Goal: Check status: Check status

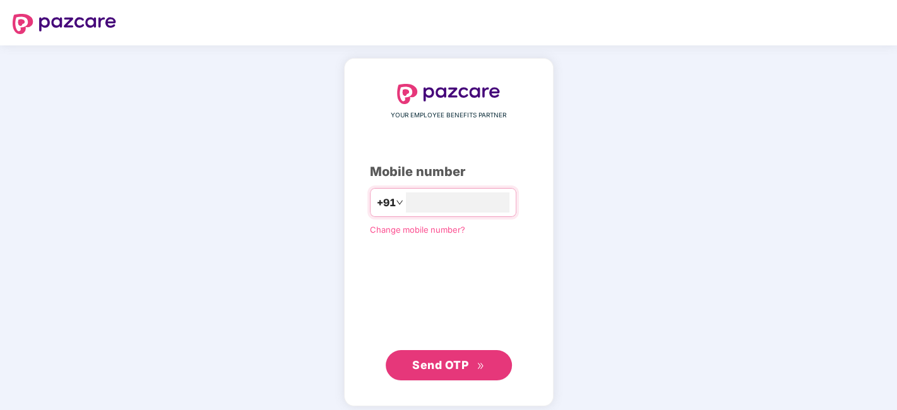
type input "**********"
click at [441, 364] on span "Send OTP" at bounding box center [440, 365] width 56 height 13
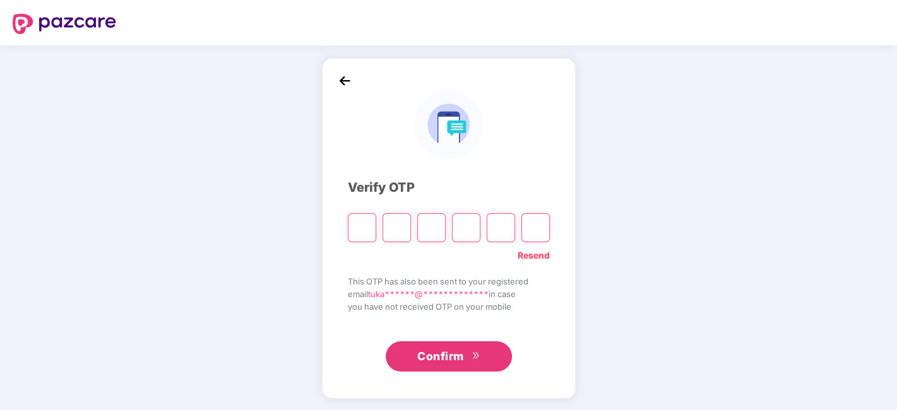
type input "*"
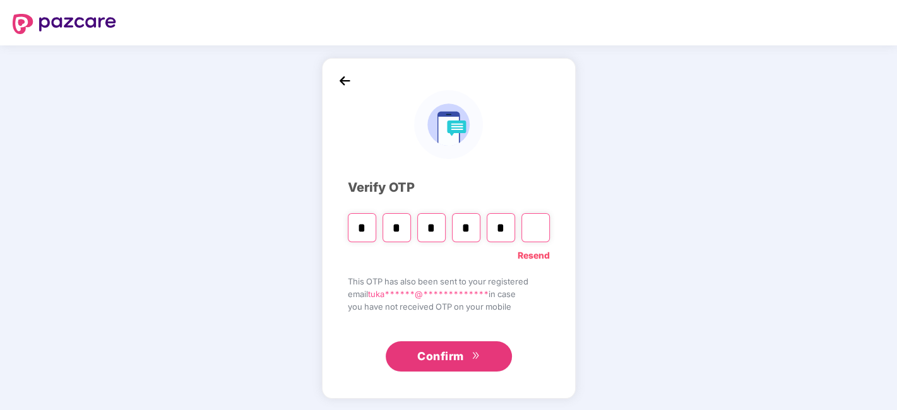
type input "*"
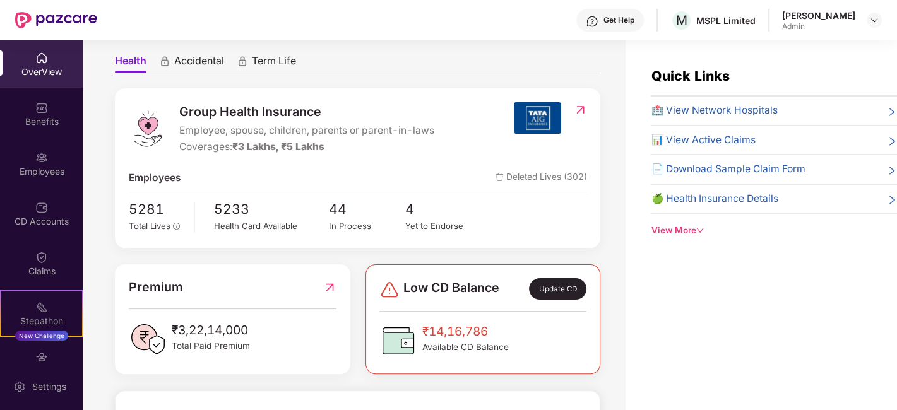
scroll to position [27, 0]
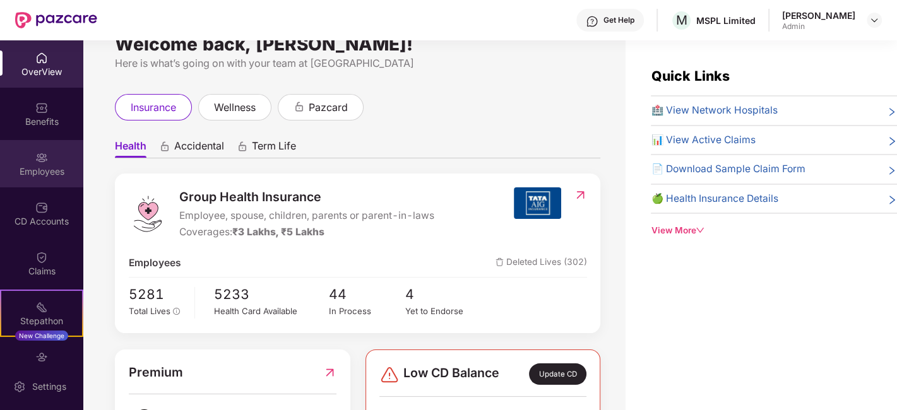
click at [49, 165] on div "Employees" at bounding box center [41, 171] width 83 height 13
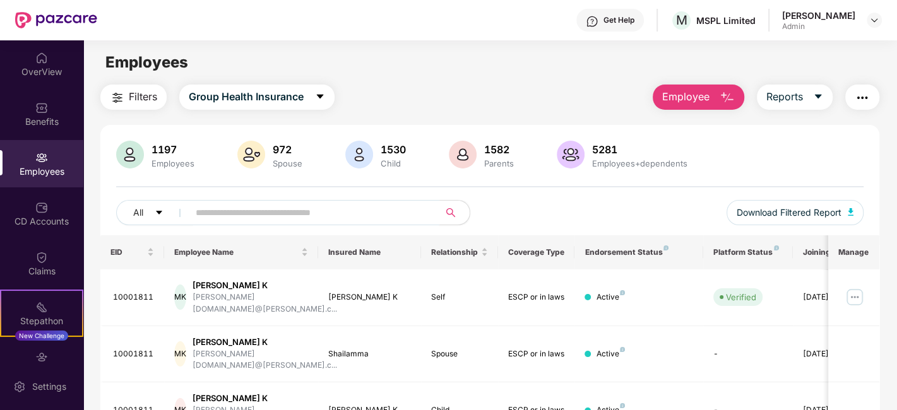
click at [299, 222] on span at bounding box center [310, 212] width 259 height 25
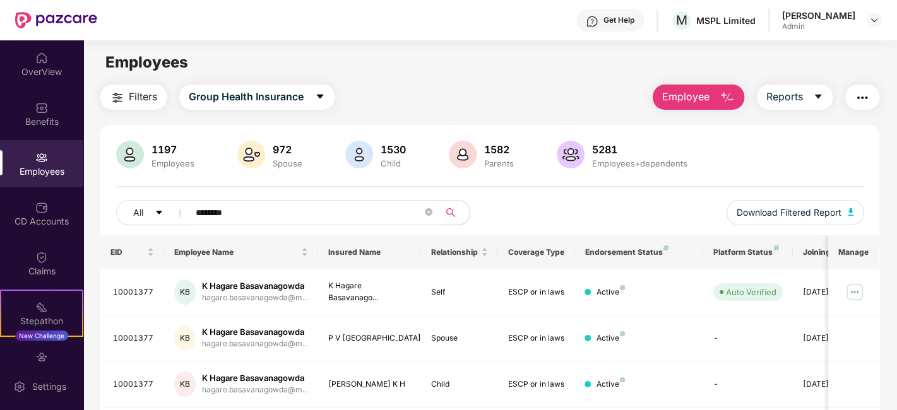
drag, startPoint x: 259, startPoint y: 210, endPoint x: 110, endPoint y: 219, distance: 149.3
click at [109, 217] on div "1197 Employees 972 Spouse 1530 Child 1582 Parents 5281 Employees+dependents All…" at bounding box center [489, 188] width 779 height 95
type input "********"
click at [37, 255] on img at bounding box center [41, 257] width 13 height 13
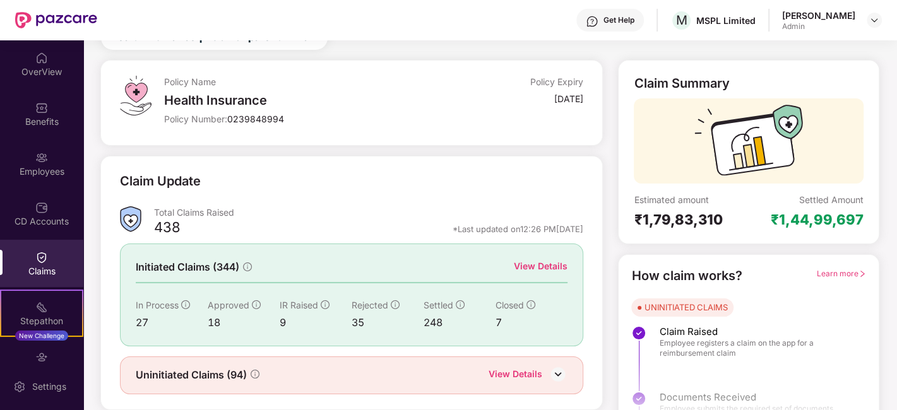
scroll to position [83, 0]
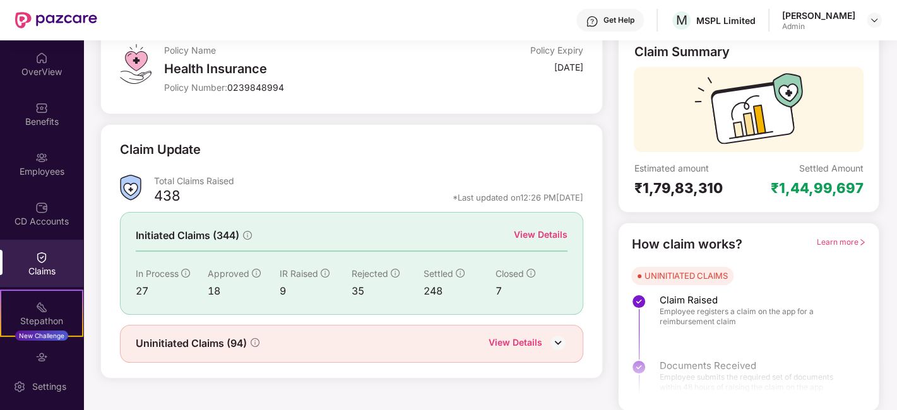
click at [53, 258] on div "Claims" at bounding box center [41, 263] width 83 height 47
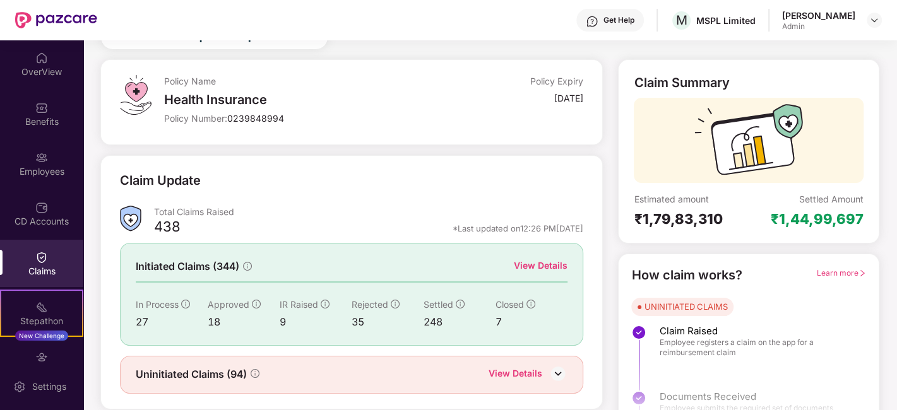
scroll to position [83, 0]
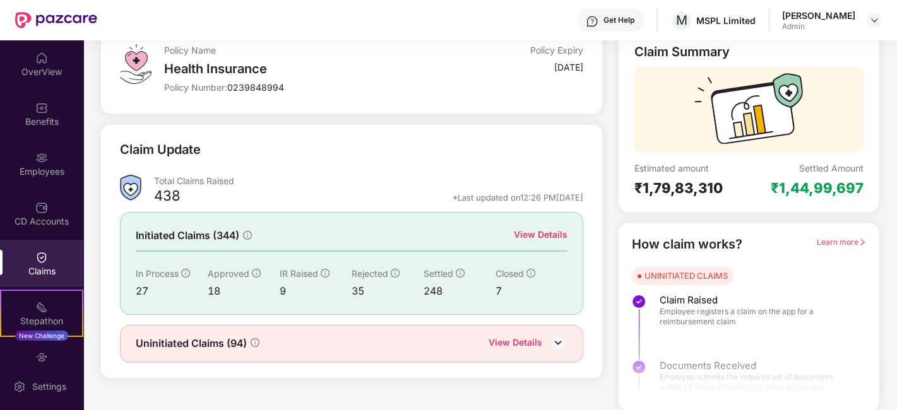
click at [567, 234] on div "Initiated Claims (344) View Details In Process 27 Approved 18 IR Raised 9 Rejec…" at bounding box center [351, 263] width 463 height 102
click at [551, 233] on div "View Details" at bounding box center [541, 235] width 54 height 14
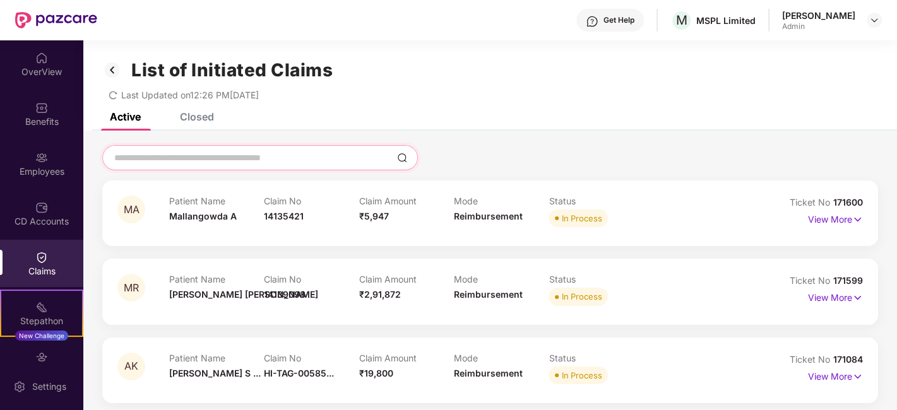
click at [252, 155] on input at bounding box center [252, 158] width 279 height 13
paste input "********"
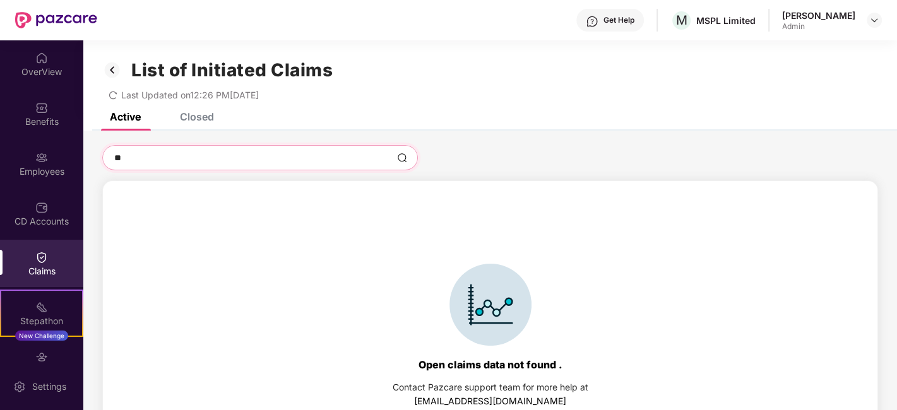
type input "*"
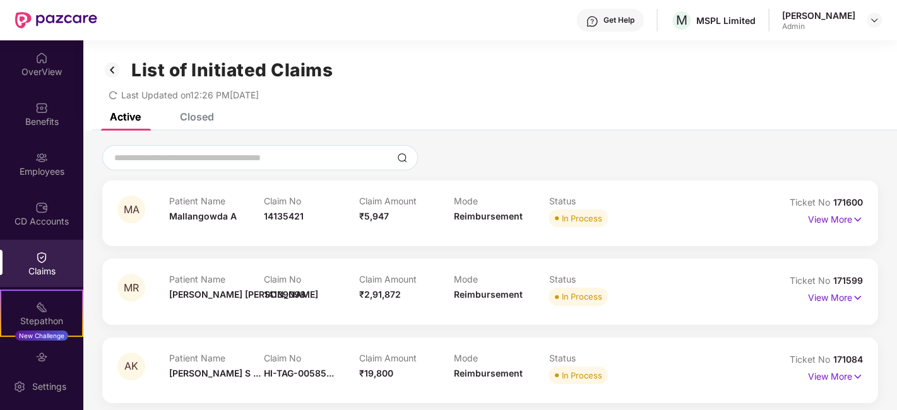
click at [112, 92] on icon "redo" at bounding box center [113, 95] width 8 height 8
